Goal: Task Accomplishment & Management: Manage account settings

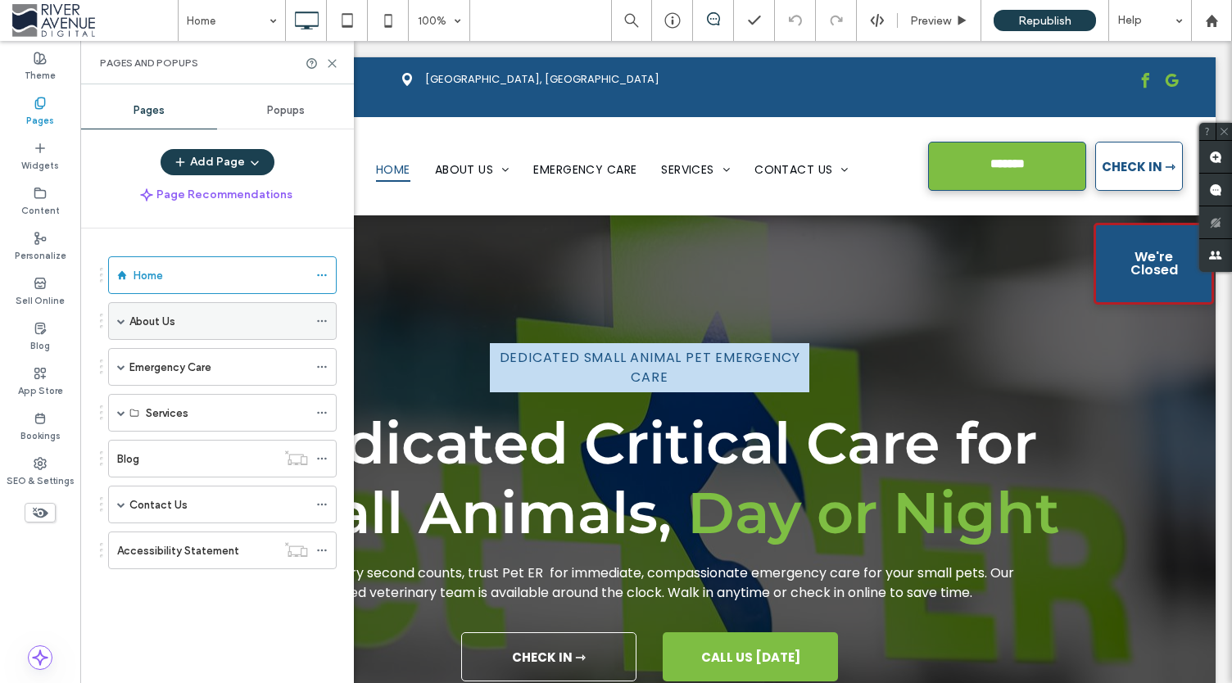
click at [124, 320] on span at bounding box center [121, 321] width 8 height 8
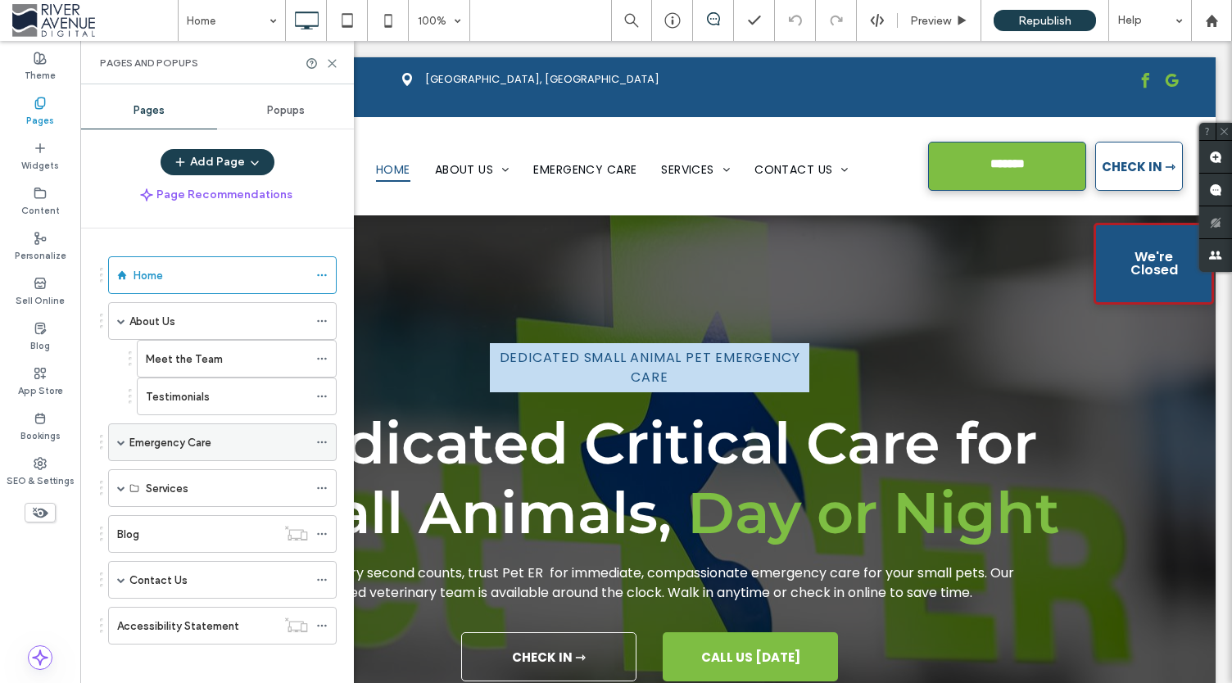
click at [120, 441] on span at bounding box center [121, 442] width 8 height 8
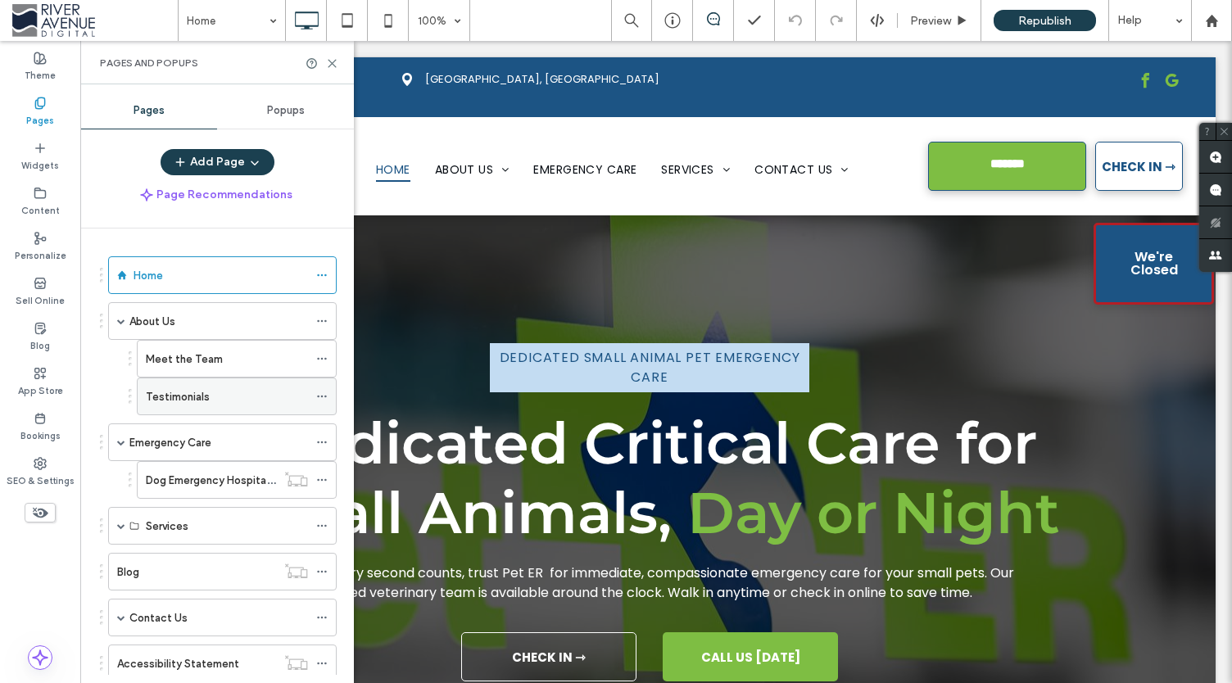
scroll to position [42, 0]
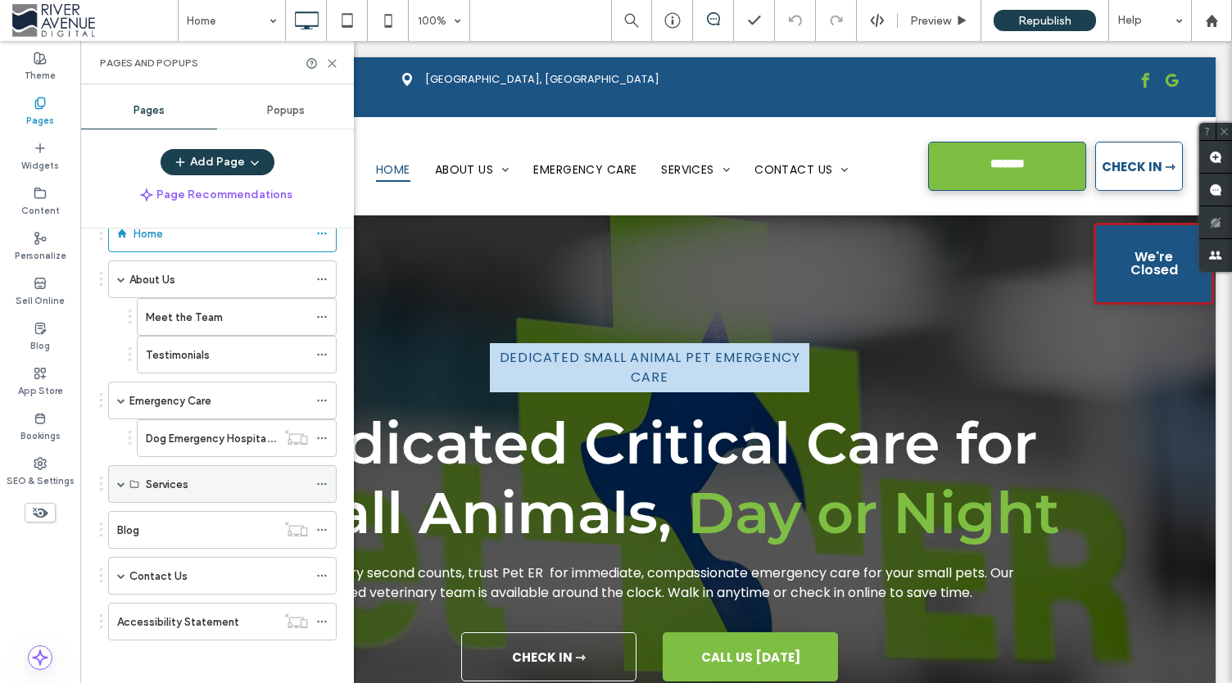
click at [121, 482] on span at bounding box center [121, 484] width 8 height 8
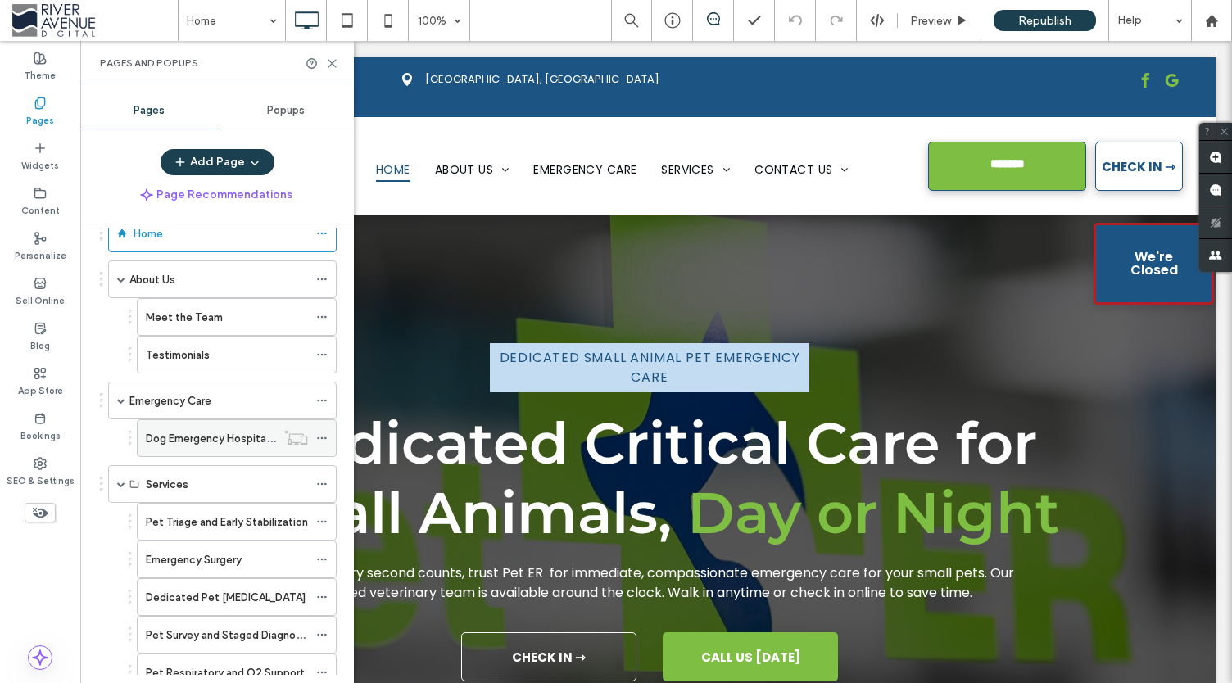
click at [224, 445] on div "Dog Emergency Hospital and Veterinary" at bounding box center [211, 438] width 130 height 36
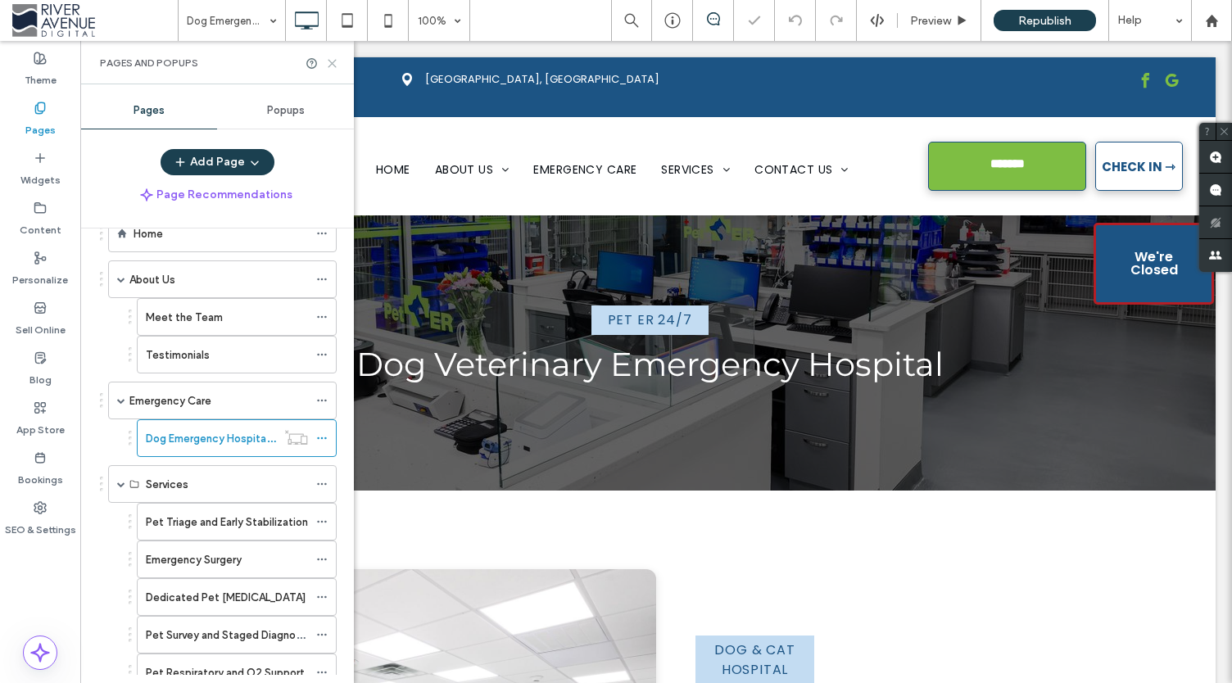
click at [332, 60] on icon at bounding box center [332, 63] width 12 height 12
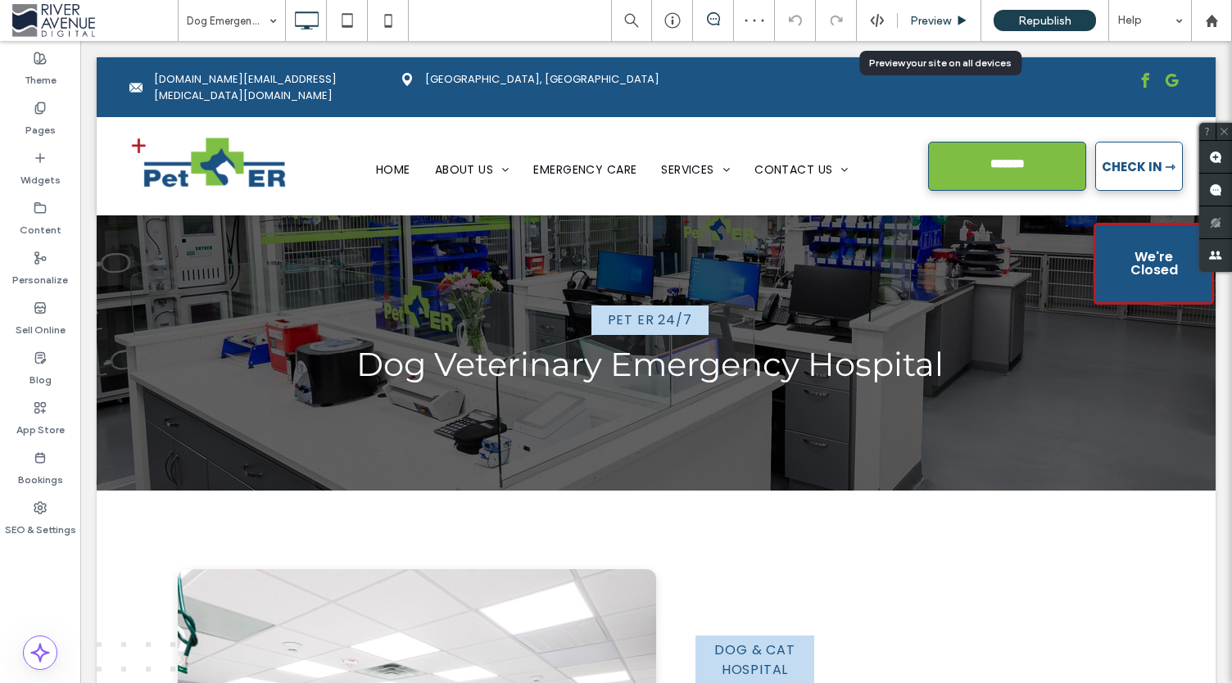
click at [942, 12] on div "Preview" at bounding box center [940, 20] width 84 height 41
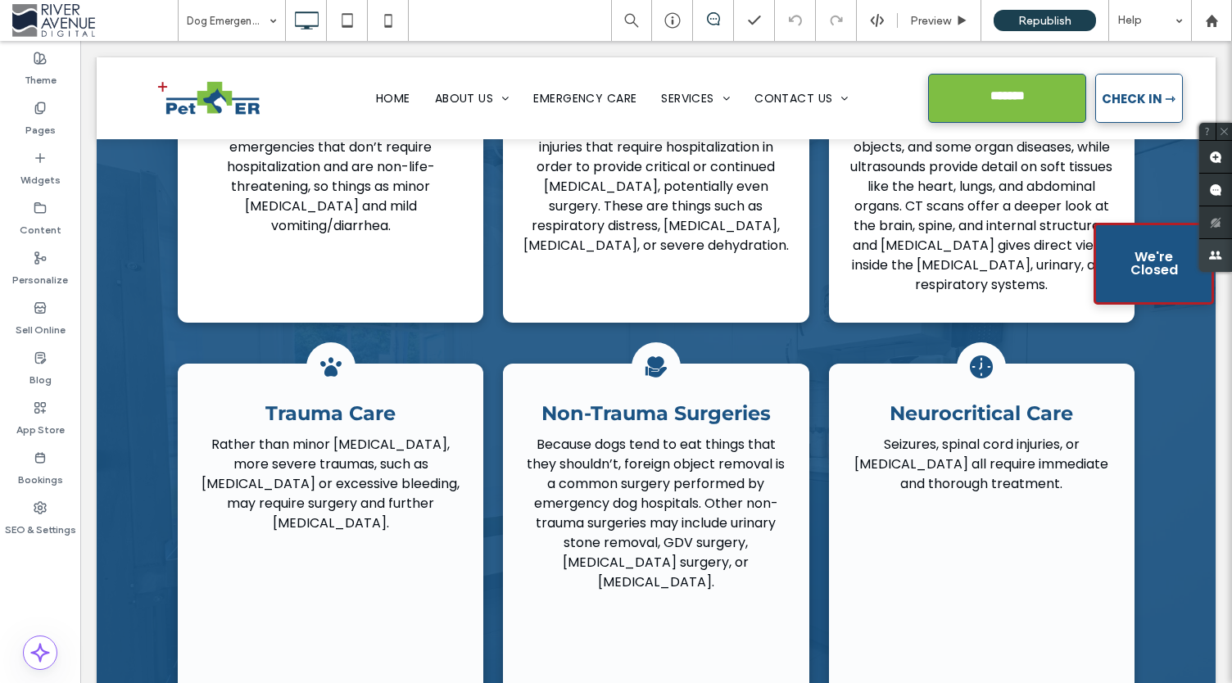
scroll to position [1489, 0]
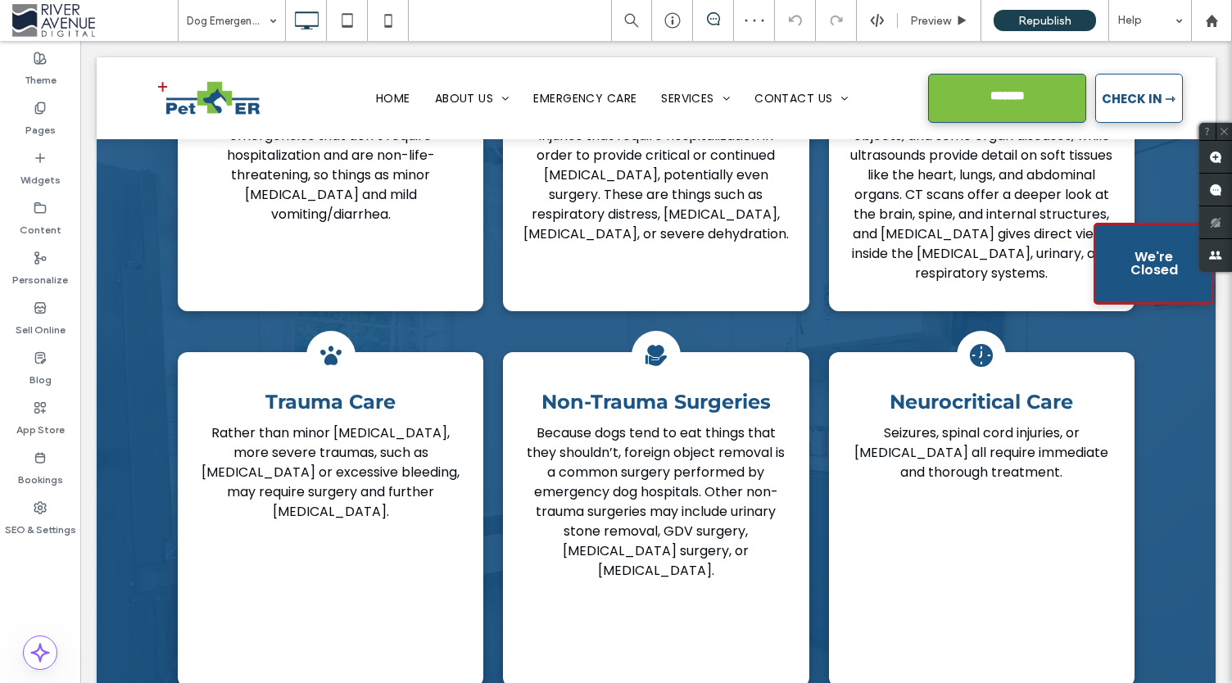
click at [154, 373] on div "What Types of Dog Emergency Services Are Provided at Pet ER ? Every emergency d…" at bounding box center [656, 262] width 1119 height 1169
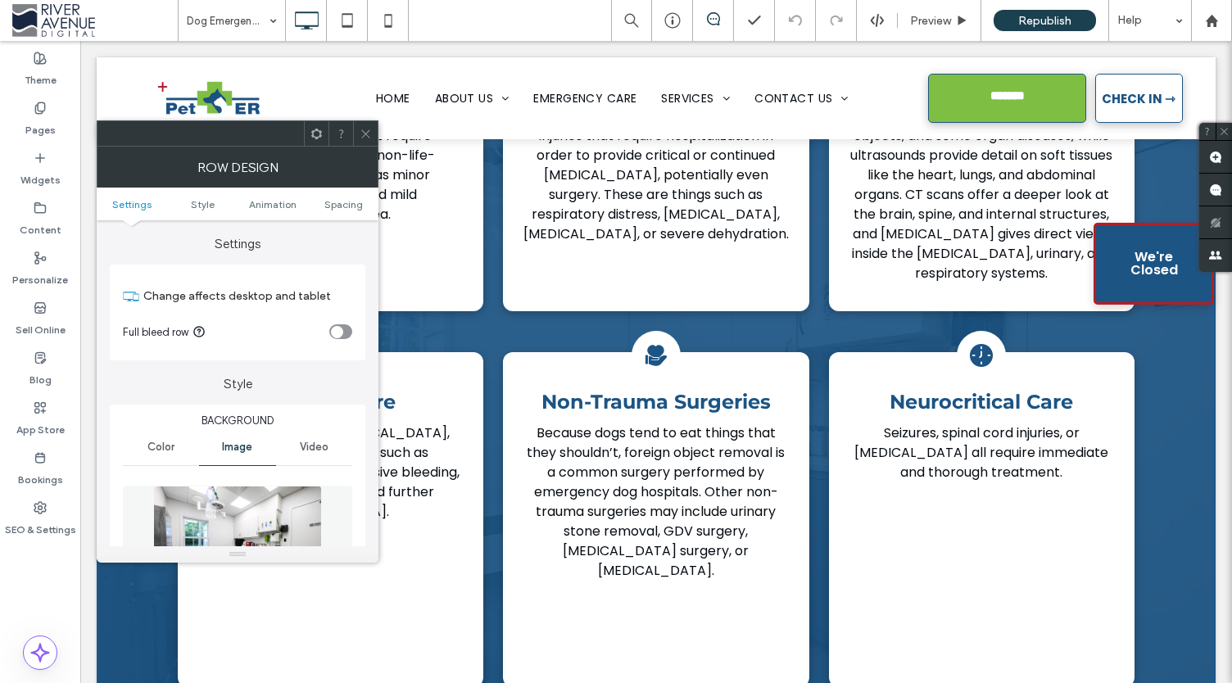
click at [370, 137] on icon at bounding box center [366, 134] width 12 height 12
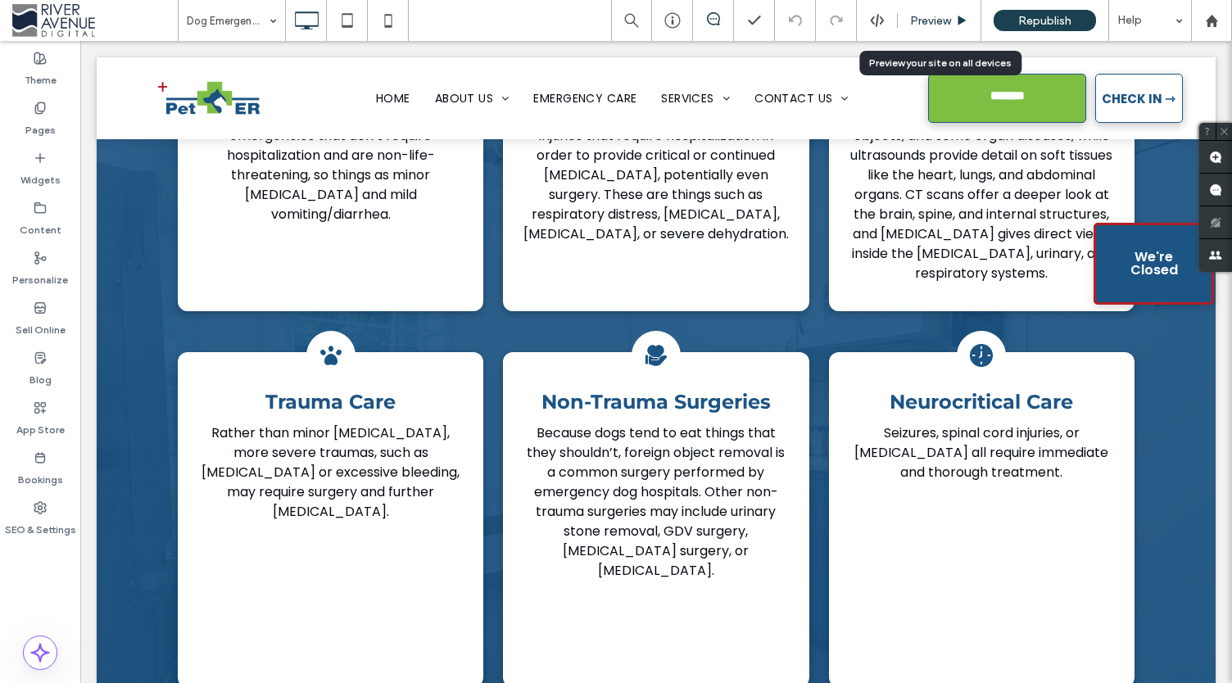
click at [956, 16] on div "Preview" at bounding box center [939, 21] width 83 height 14
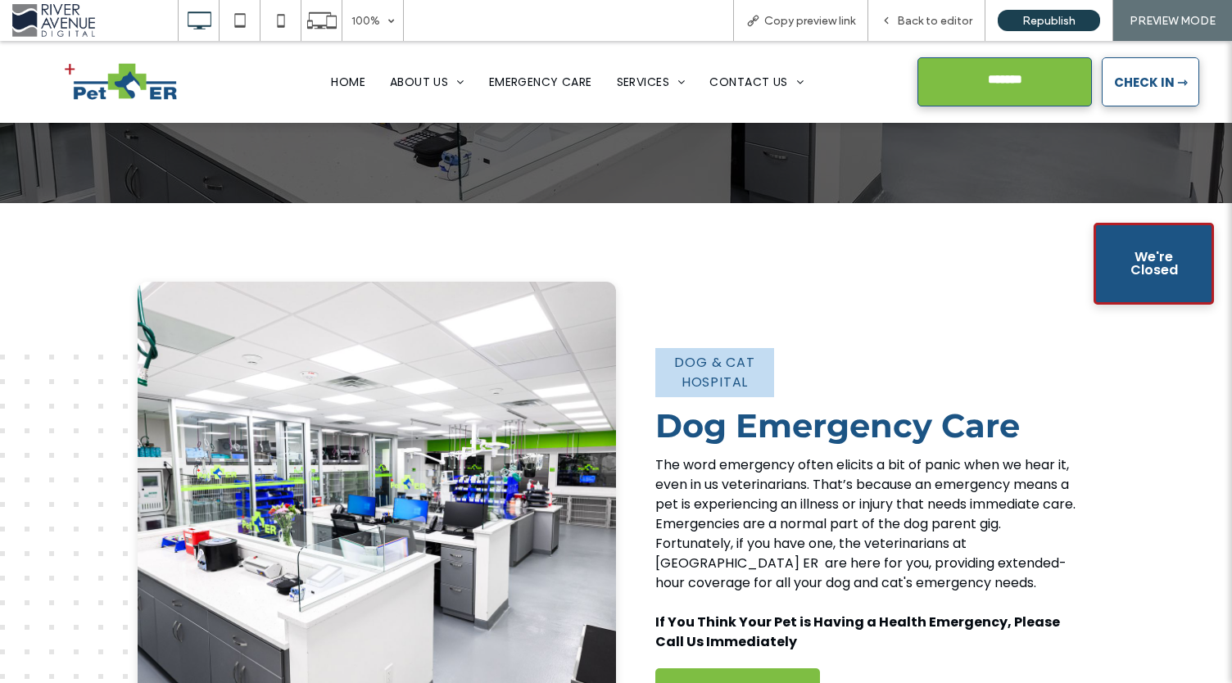
scroll to position [1325, 0]
